Goal: Find specific page/section: Find specific page/section

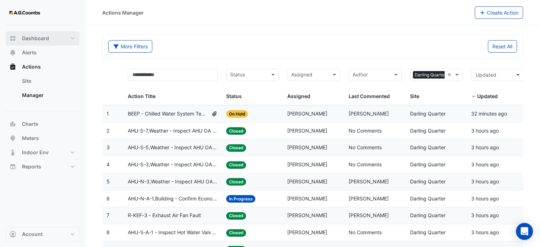
click at [67, 38] on button "Dashboard" at bounding box center [43, 38] width 74 height 14
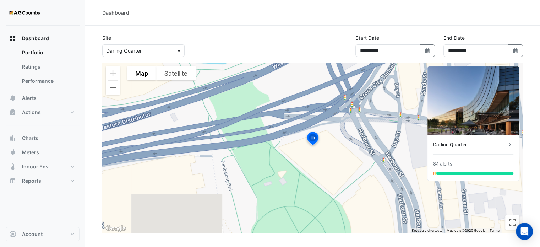
click at [180, 49] on span at bounding box center [179, 50] width 9 height 7
click at [136, 65] on span "Darling Quarter" at bounding box center [126, 66] width 36 height 6
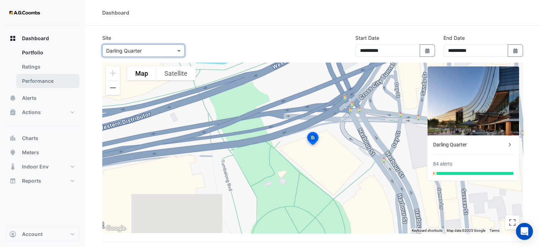
click at [51, 81] on link "Performance" at bounding box center [47, 81] width 63 height 14
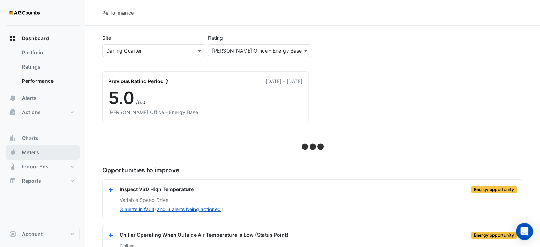
click at [33, 153] on span "Meters" at bounding box center [30, 152] width 17 height 7
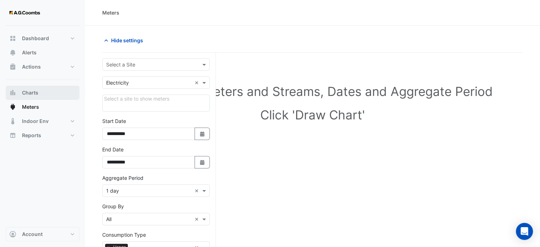
click at [34, 93] on span "Charts" at bounding box center [30, 92] width 16 height 7
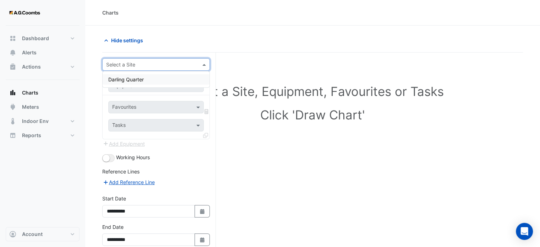
click at [204, 63] on span at bounding box center [205, 64] width 9 height 7
click at [148, 79] on div "Darling Quarter" at bounding box center [156, 79] width 107 height 10
click at [200, 85] on span at bounding box center [199, 85] width 9 height 7
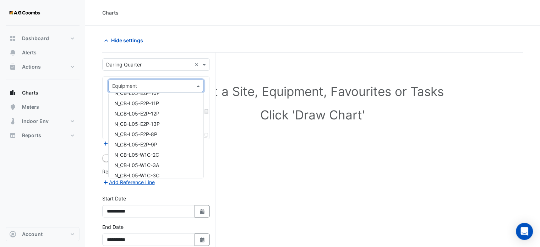
scroll to position [5361, 0]
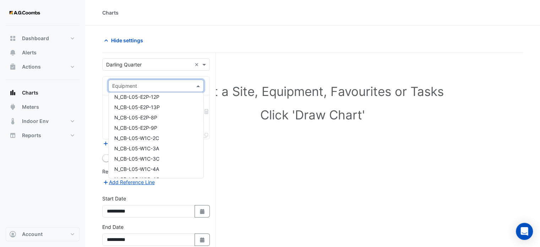
click at [208, 162] on form "**********" at bounding box center [156, 168] width 108 height 220
